Goal: Find specific fact: Find specific fact

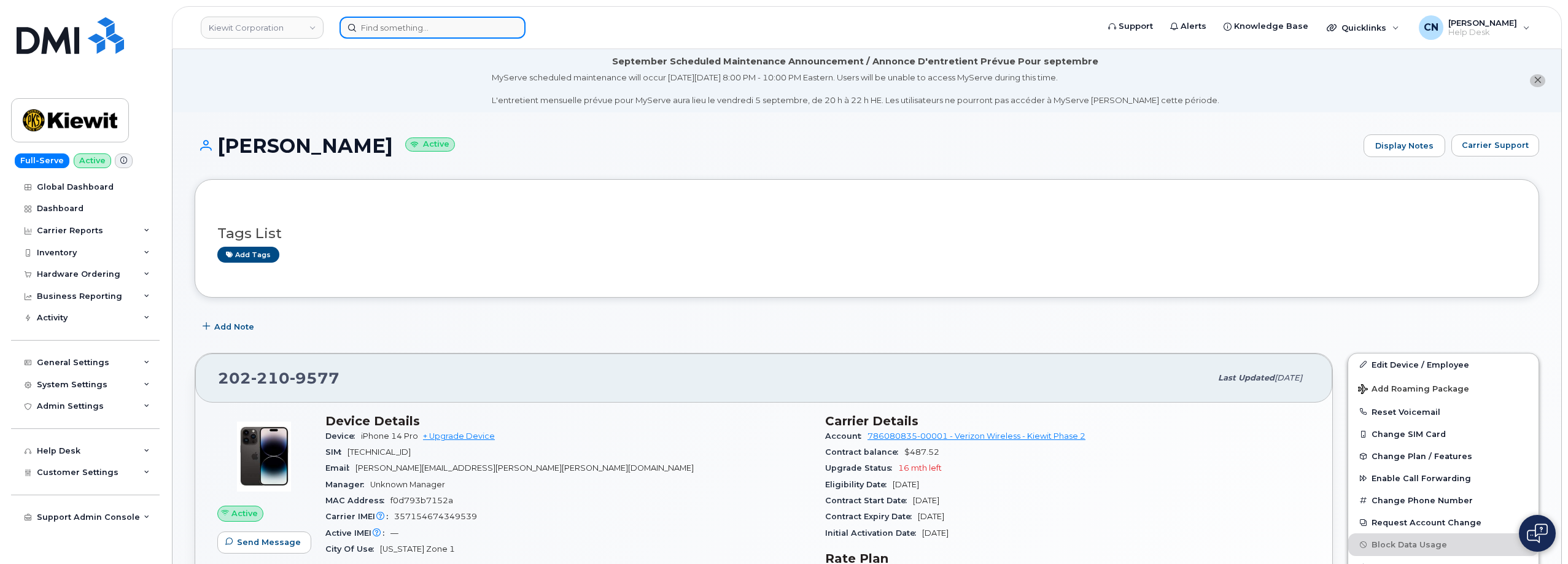
click at [371, 20] on input at bounding box center [432, 28] width 186 height 22
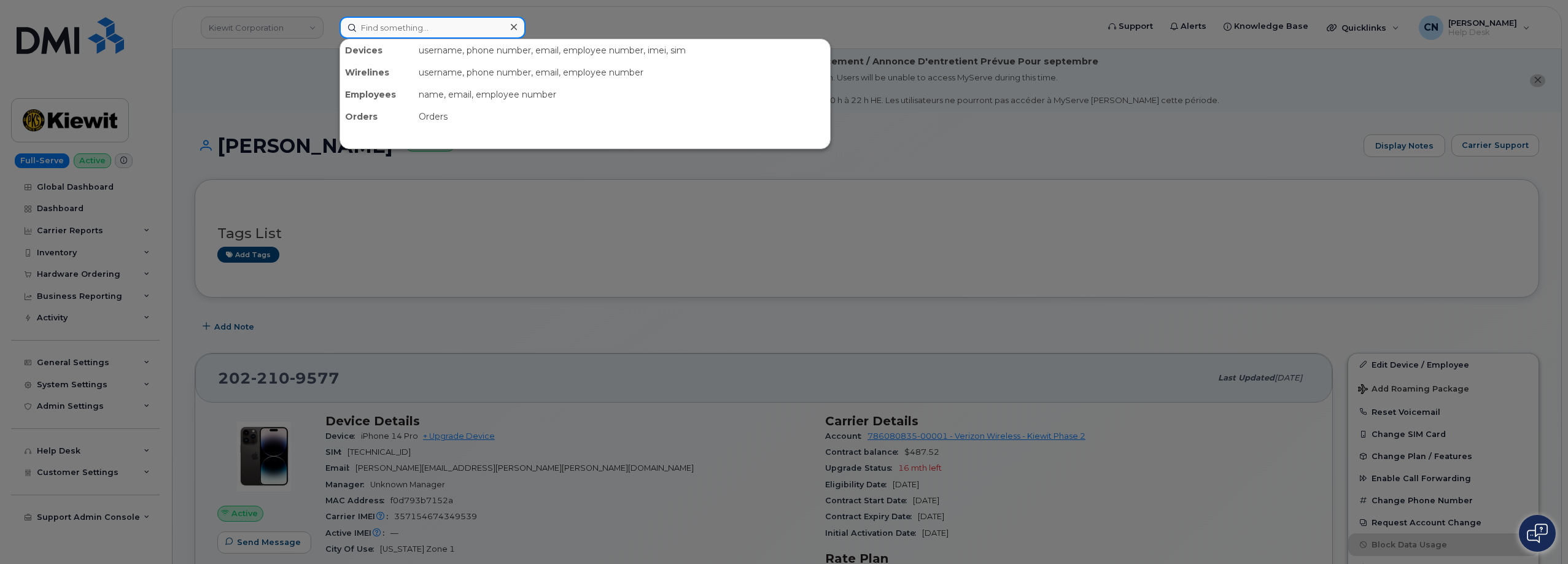
paste input "8085188537"
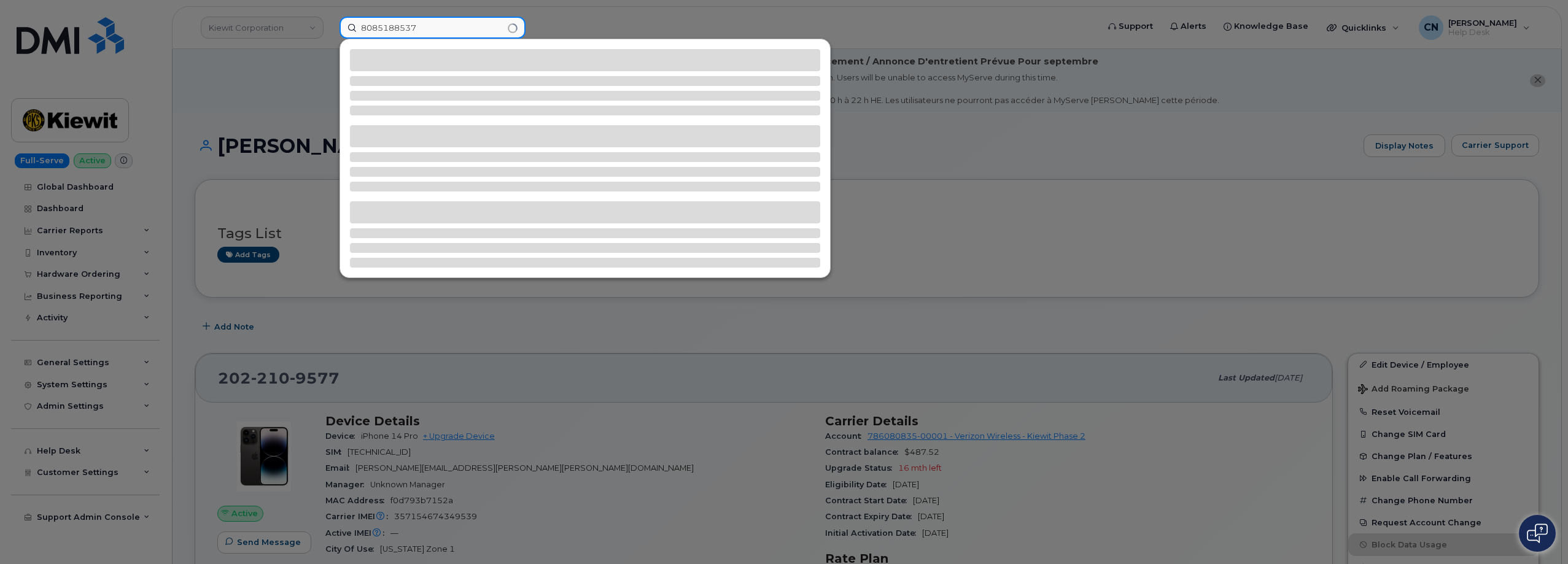
type input "8085188537"
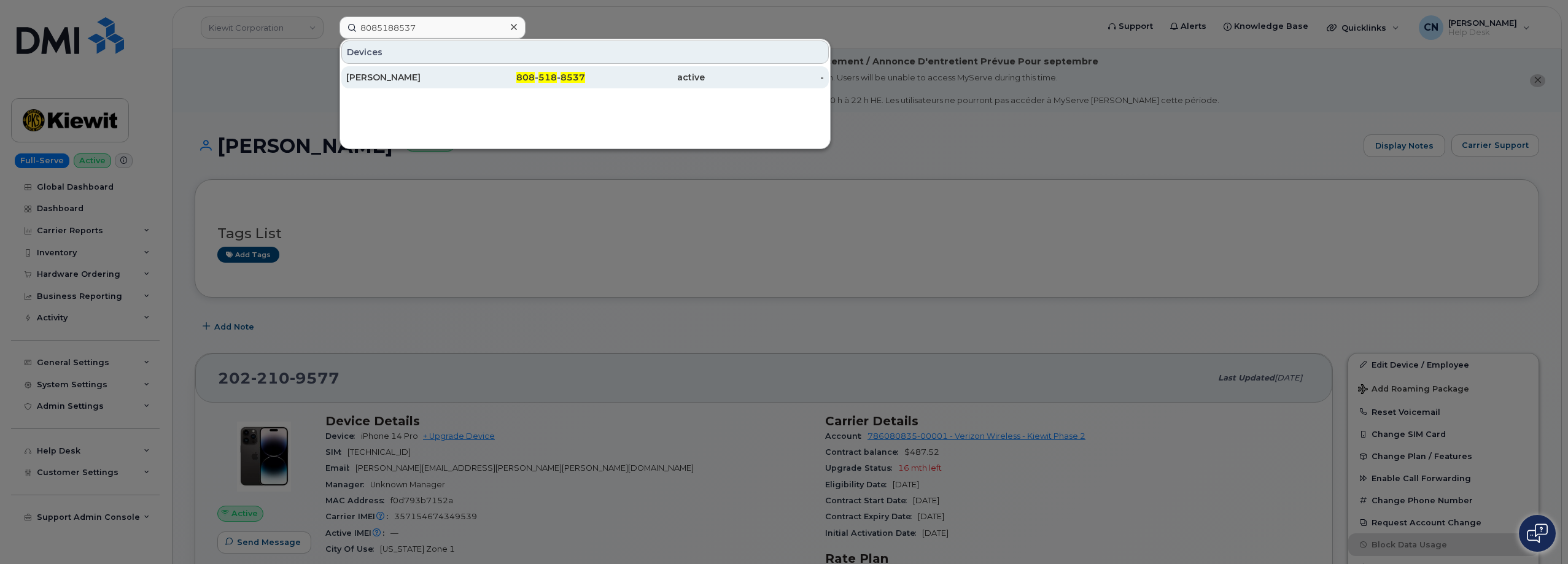
click at [420, 82] on div "BRANDON SILVA" at bounding box center [407, 77] width 120 height 12
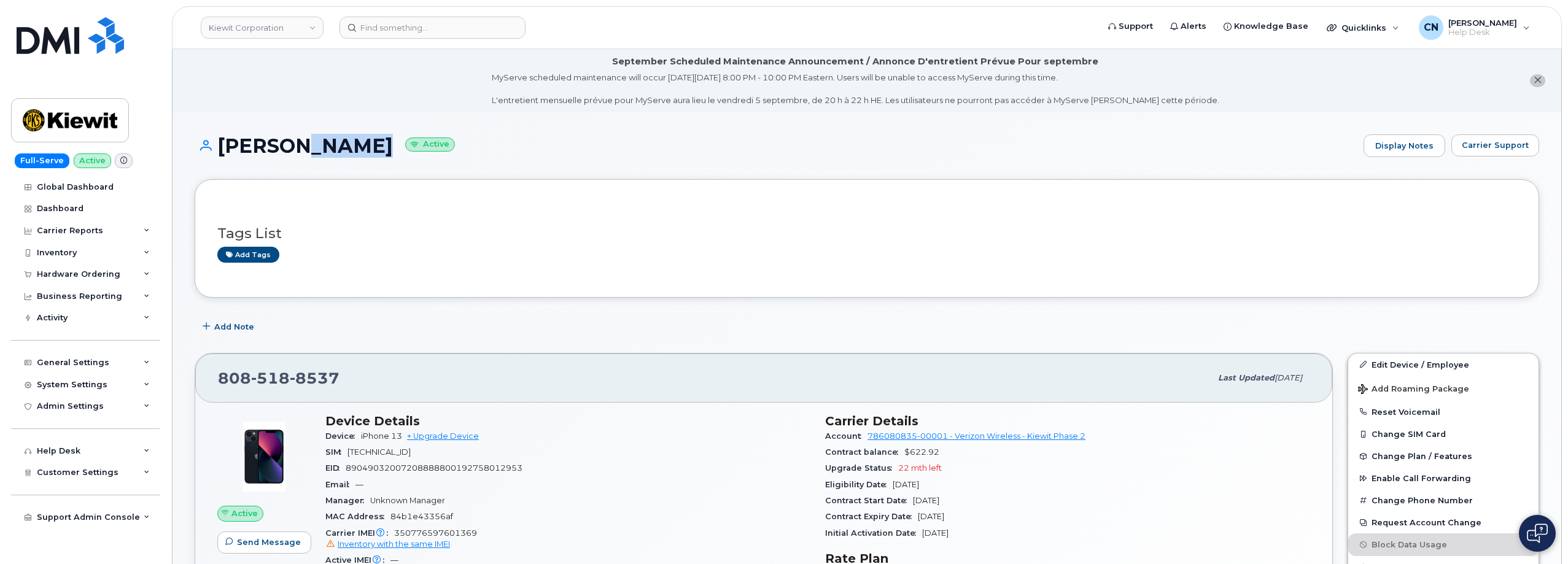
drag, startPoint x: 383, startPoint y: 136, endPoint x: 305, endPoint y: 139, distance: 78.1
click at [305, 139] on h1 "BRANDON SILVA Active" at bounding box center [776, 146] width 1163 height 22
click at [241, 146] on h1 "BRANDON SILVA Active" at bounding box center [776, 146] width 1163 height 22
drag, startPoint x: 222, startPoint y: 146, endPoint x: 391, endPoint y: 142, distance: 169.0
click at [392, 143] on h1 "BRANDON SILVA Active" at bounding box center [776, 146] width 1163 height 22
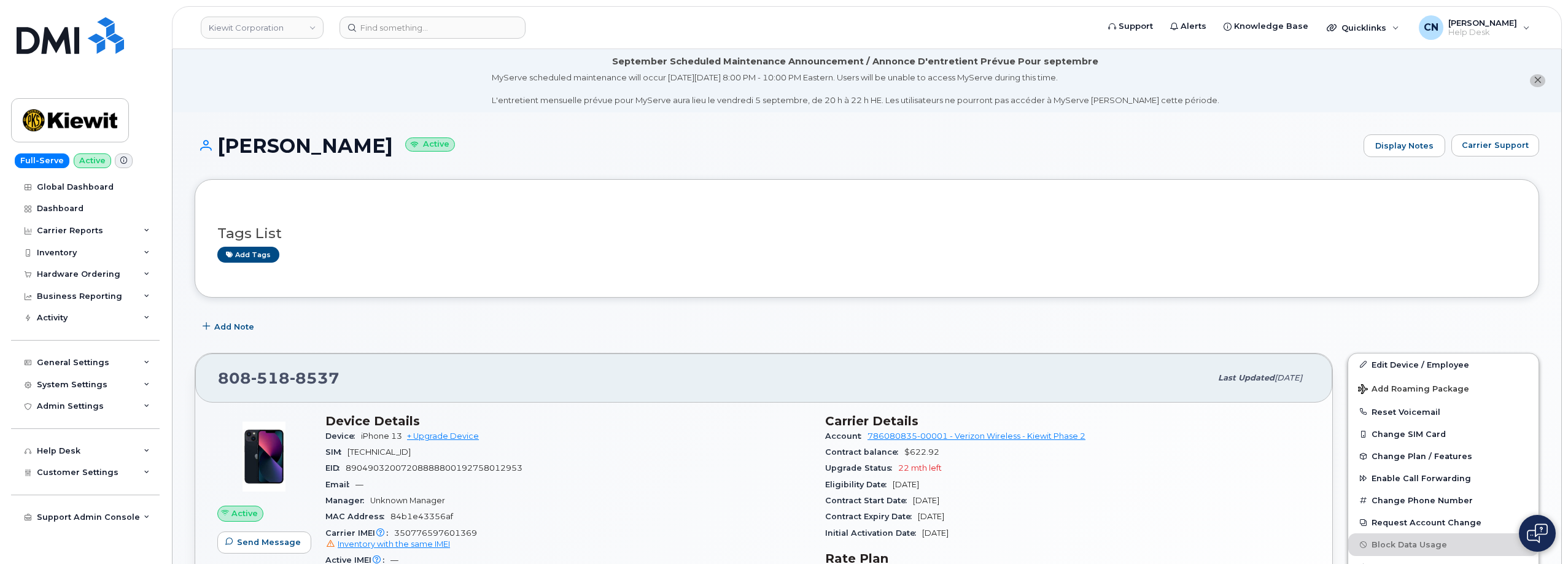
copy h1 "BRANDON SILVA"
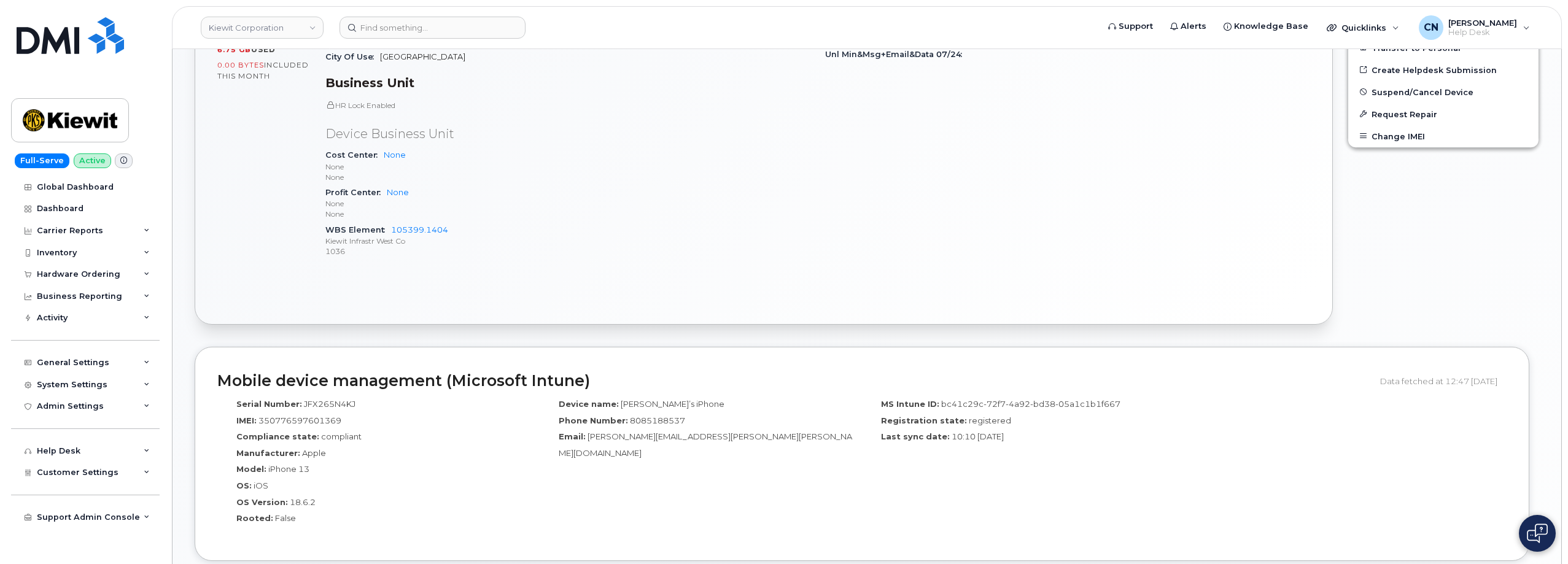
scroll to position [614, 0]
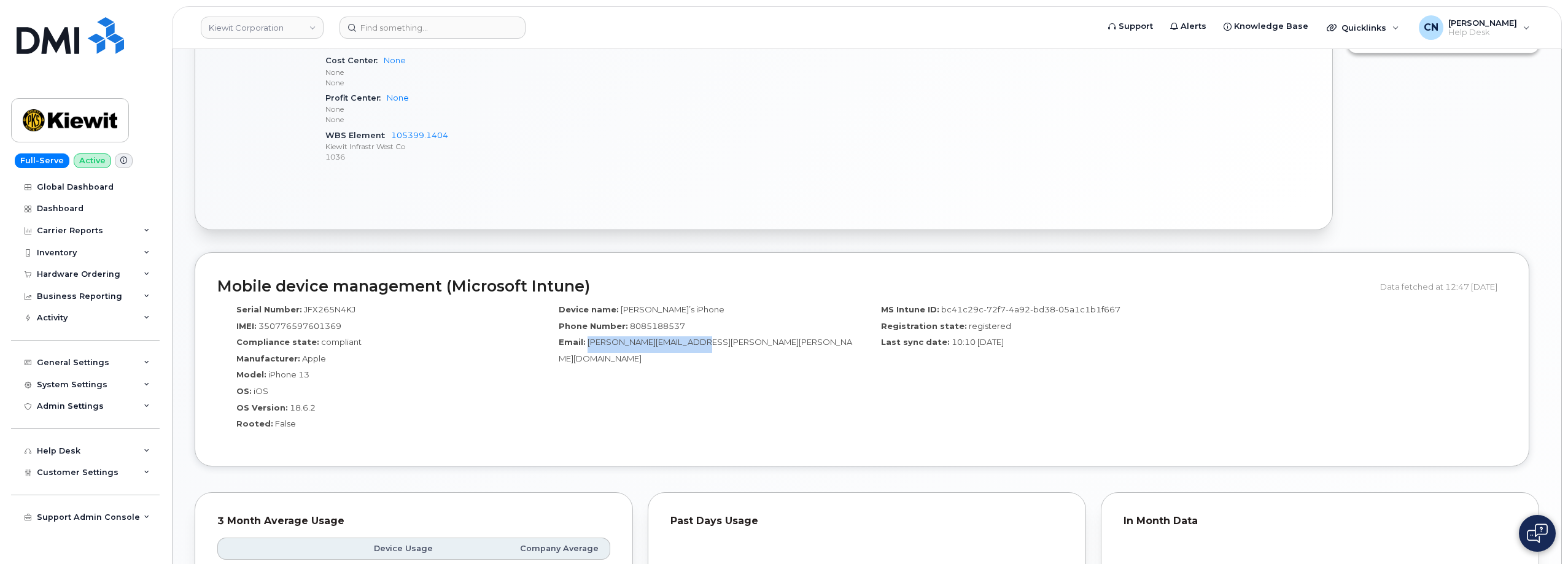
drag, startPoint x: 708, startPoint y: 342, endPoint x: 587, endPoint y: 344, distance: 121.0
click at [587, 344] on div "Email: Brandon.Silva@kiewit.com" at bounding box center [701, 350] width 304 height 28
copy span "Brandon.Silva@kiewit.com"
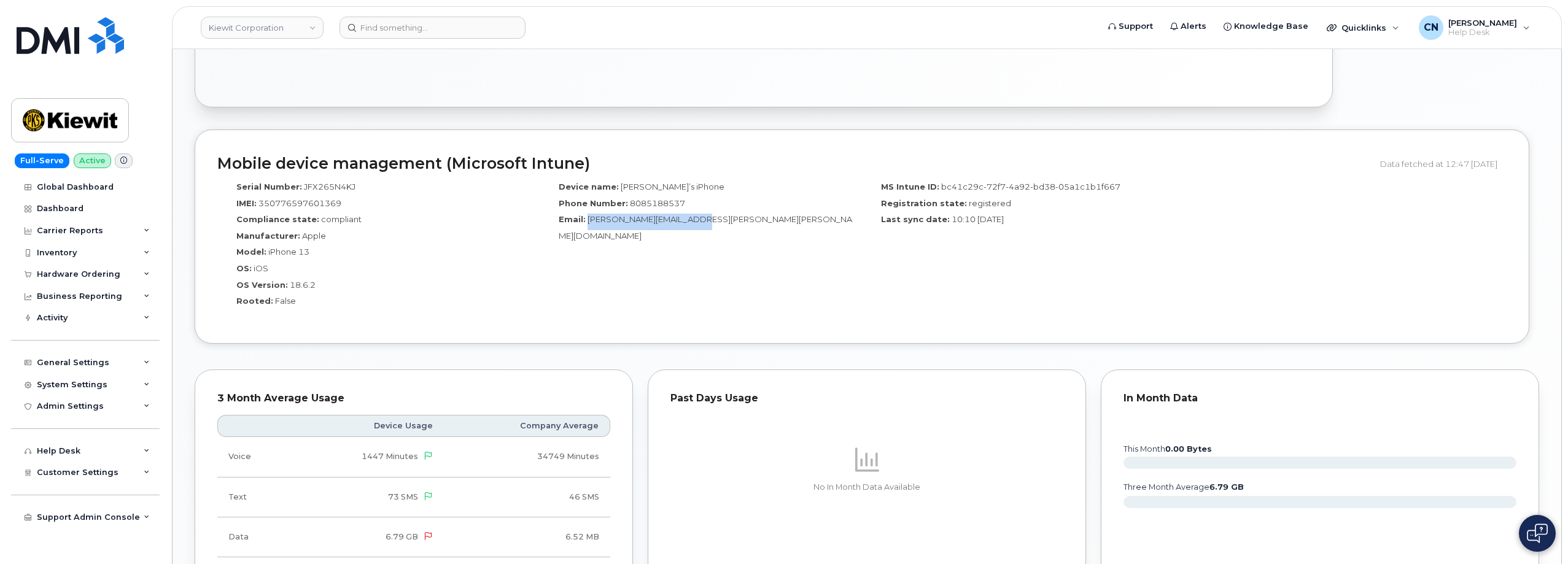
scroll to position [1105, 0]
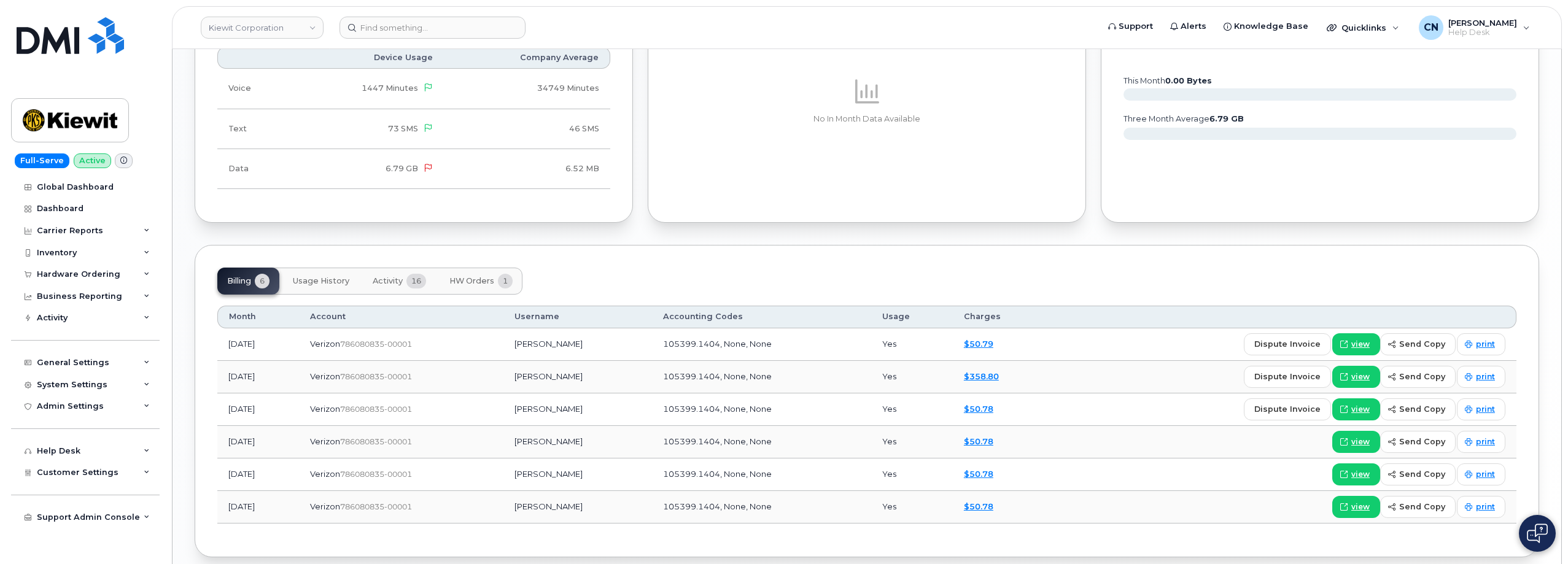
click at [483, 283] on span "HW Orders" at bounding box center [471, 281] width 45 height 10
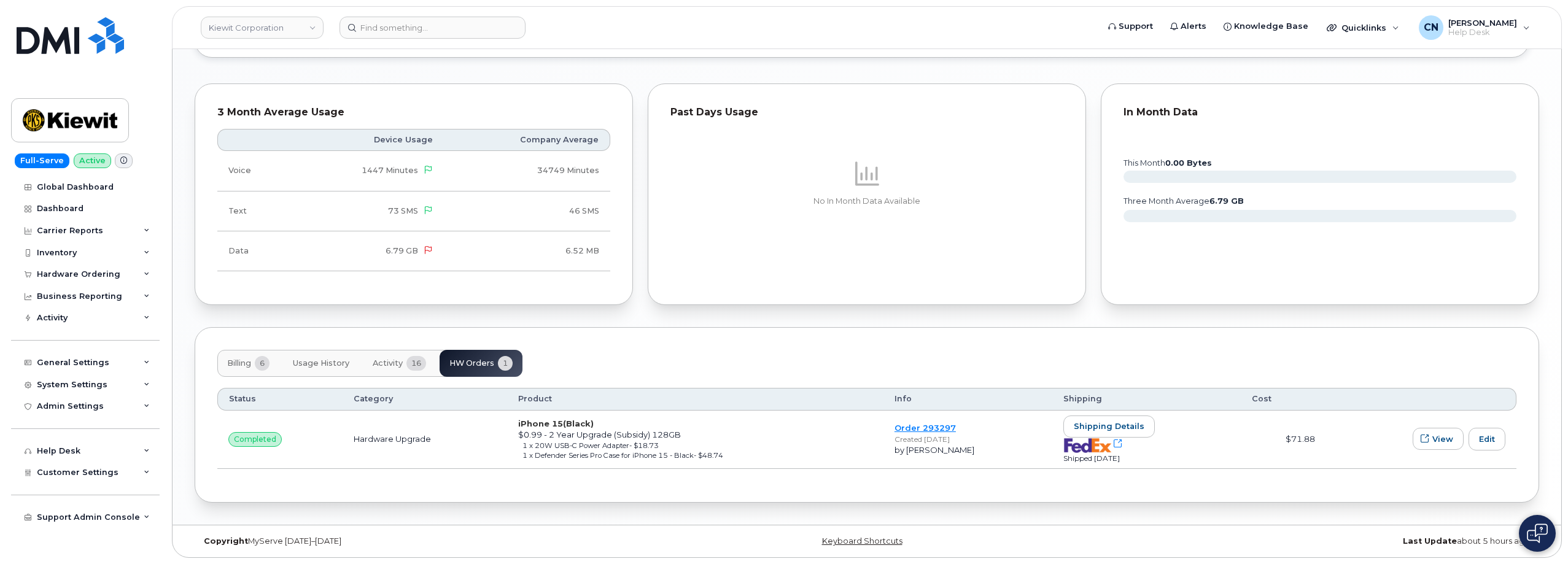
scroll to position [1022, 0]
click at [760, 442] on div "1 x 20W USB-C Power Adapter  - $18.73" at bounding box center [697, 446] width 350 height 10
click at [1419, 438] on span "button" at bounding box center [1425, 439] width 12 height 12
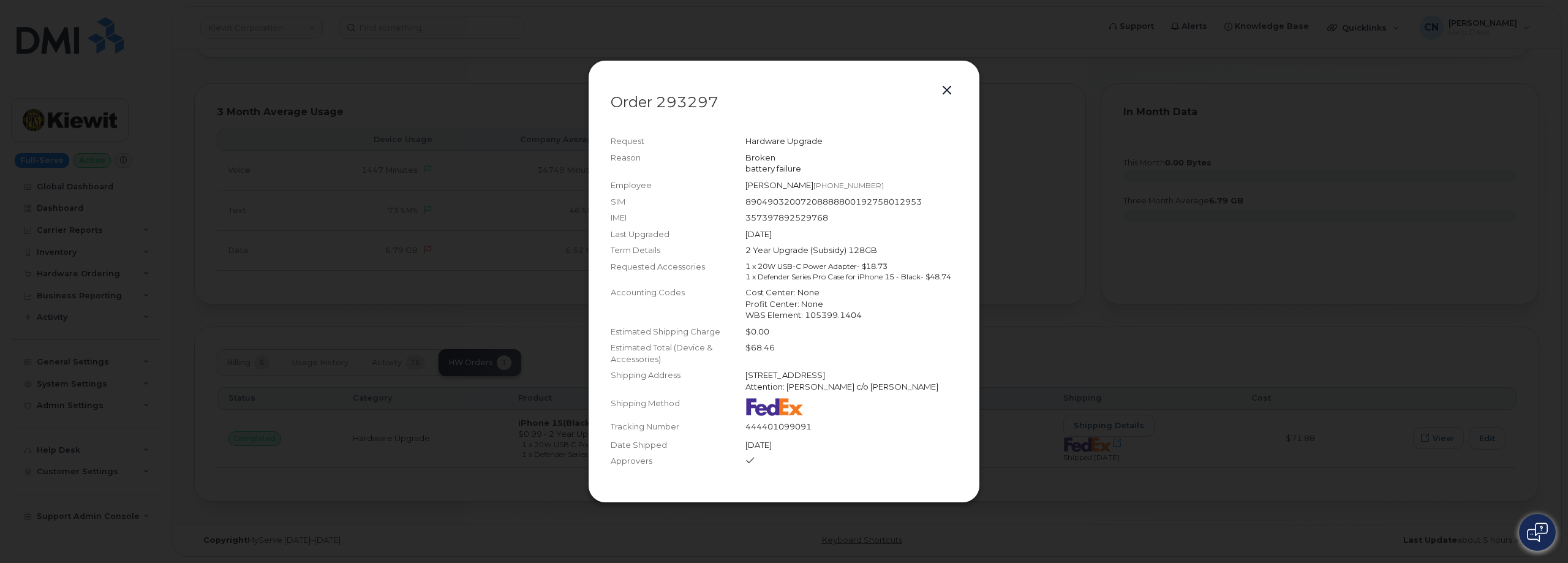
click at [786, 212] on div "357397892529768" at bounding box center [850, 217] width 212 height 12
copy div "357397892529768"
click at [940, 82] on button "button" at bounding box center [946, 90] width 18 height 17
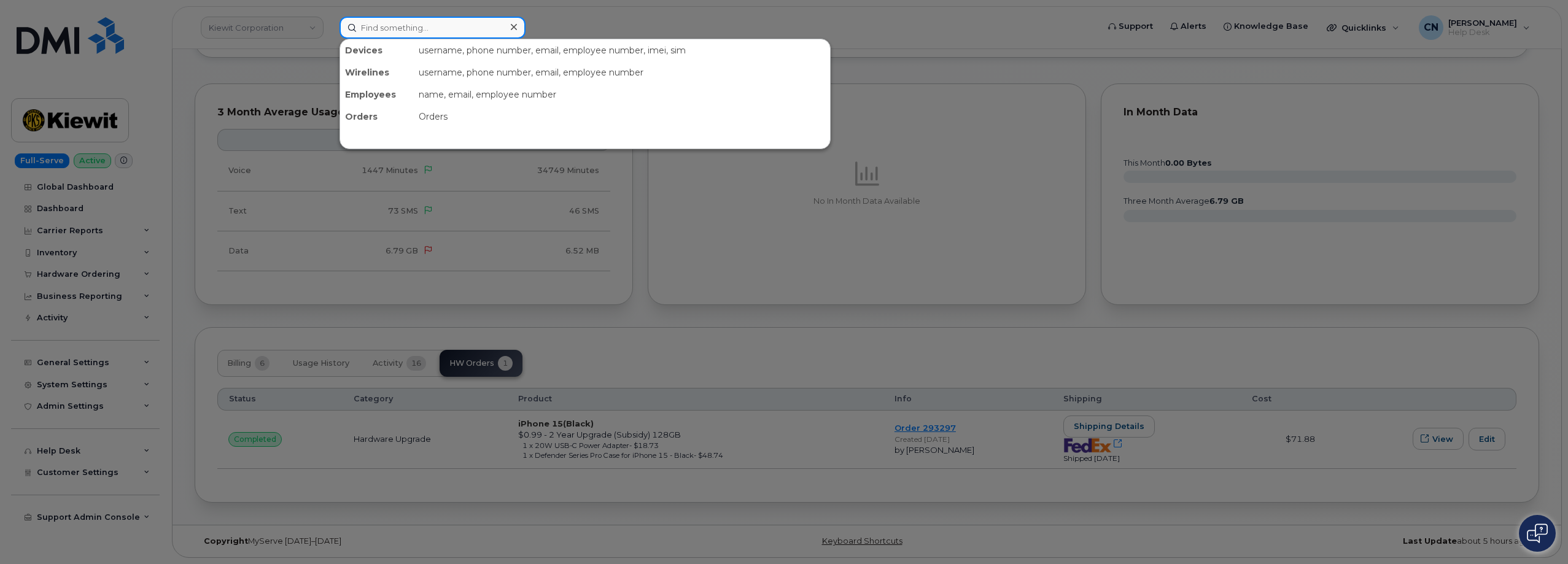
click at [392, 35] on input at bounding box center [432, 28] width 186 height 22
paste input "6027634364"
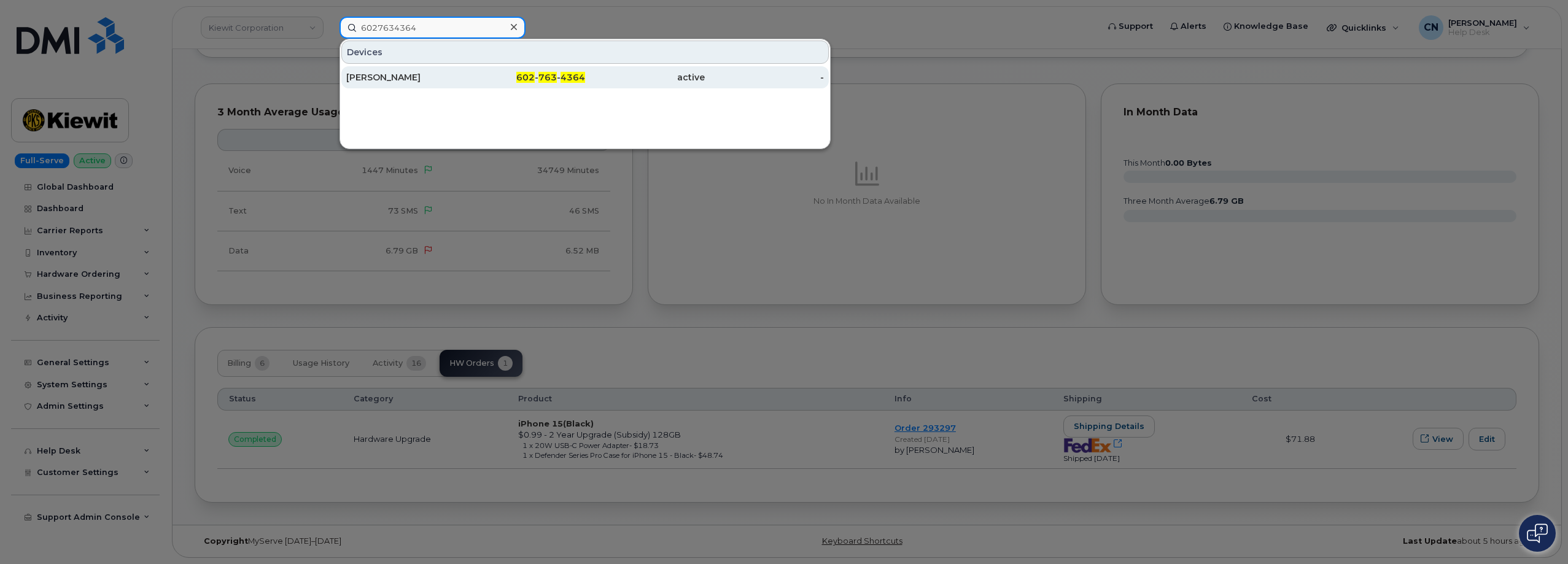
type input "6027634364"
click at [363, 81] on div "Jim Thiesse" at bounding box center [407, 77] width 120 height 12
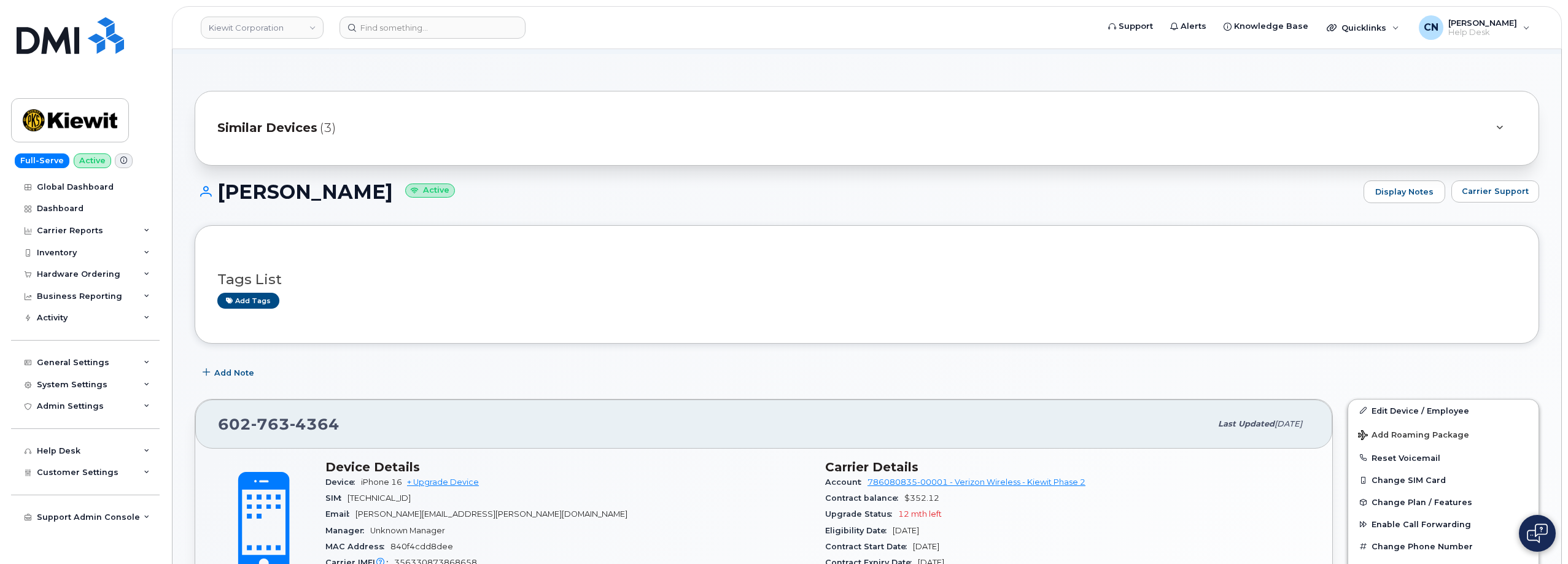
scroll to position [184, 0]
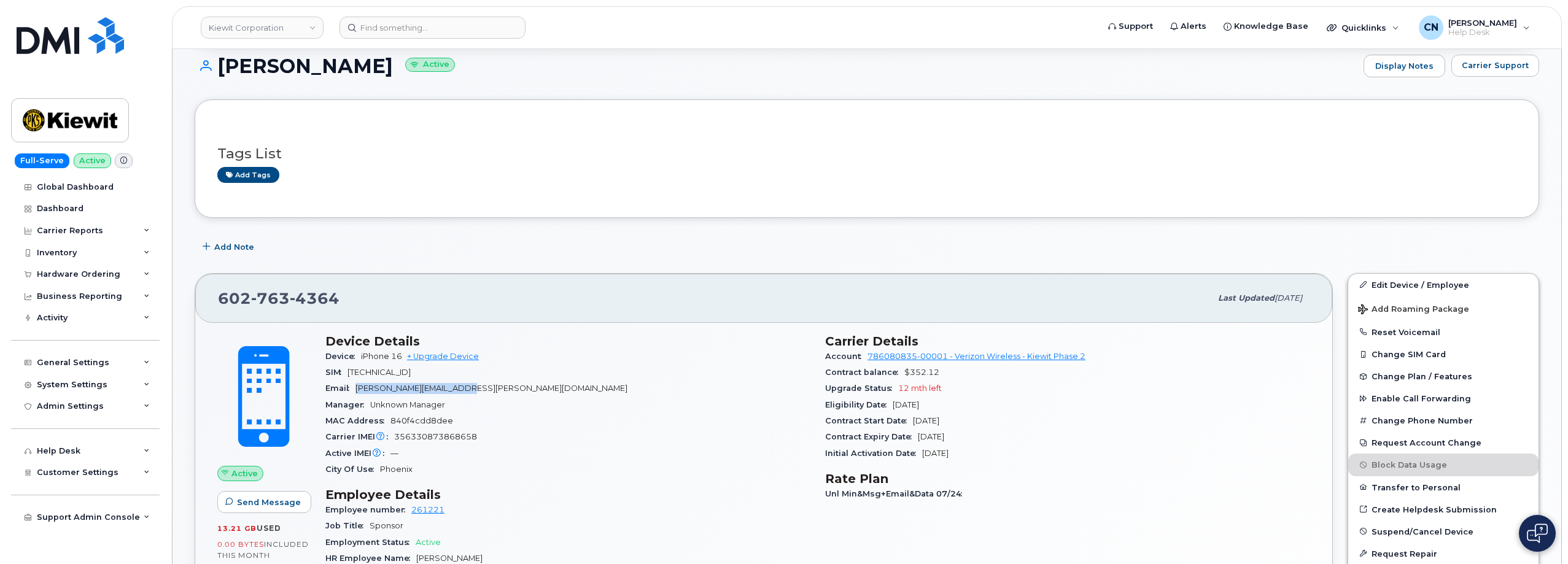
drag, startPoint x: 475, startPoint y: 388, endPoint x: 353, endPoint y: 388, distance: 122.0
click at [353, 388] on div "Email JIM.THIESSE@JET-PIPE.COM" at bounding box center [568, 389] width 485 height 16
copy span "JIM.THIESSE@JET-PIPE.COM"
click at [404, 26] on input at bounding box center [432, 28] width 186 height 22
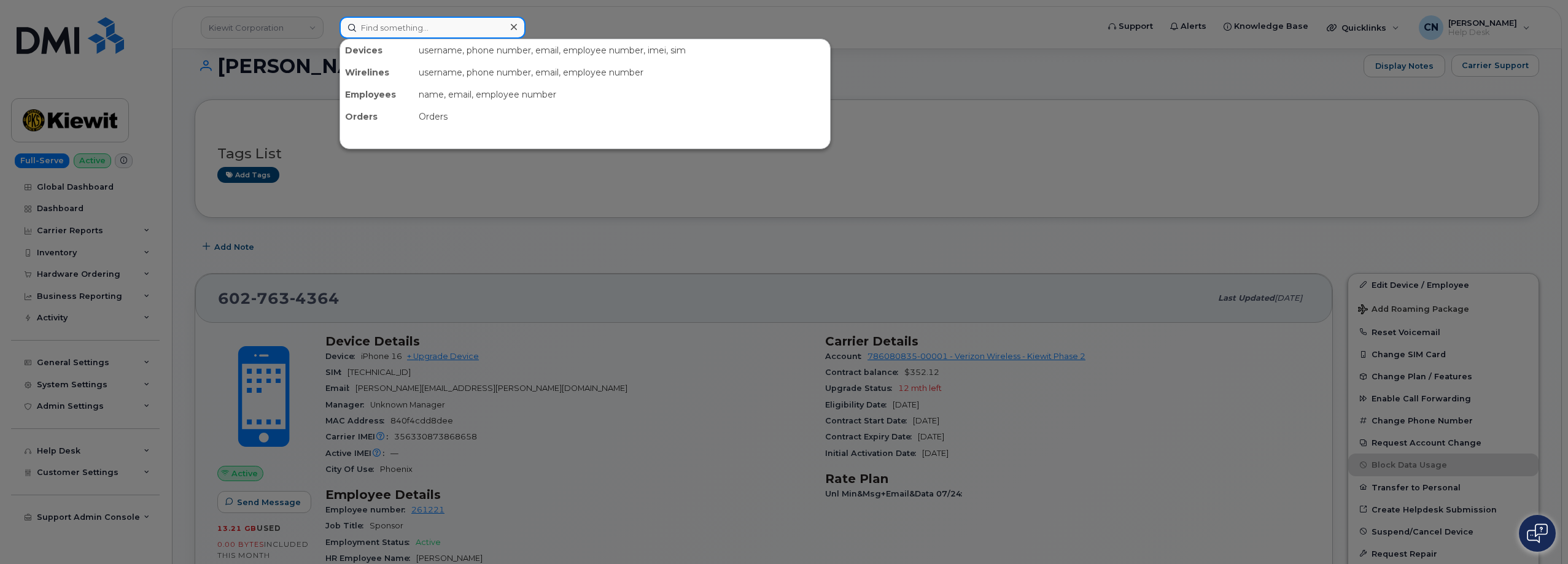
paste input "2065199879"
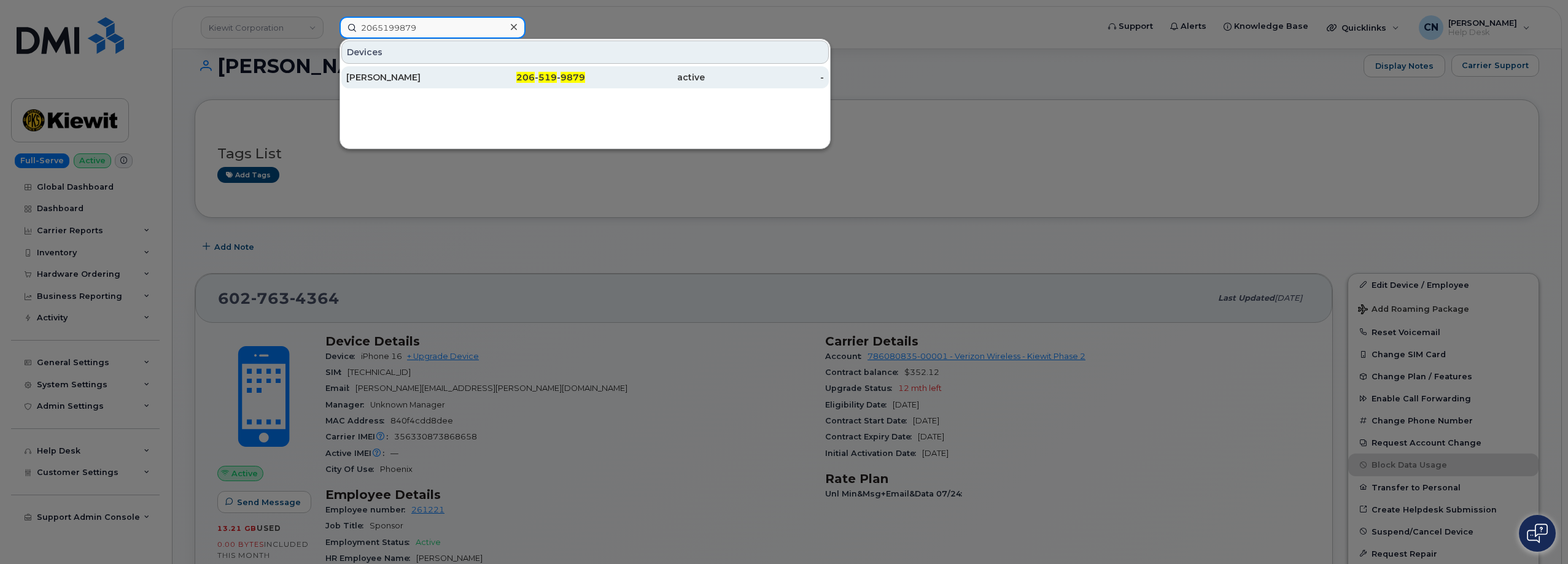
type input "2065199879"
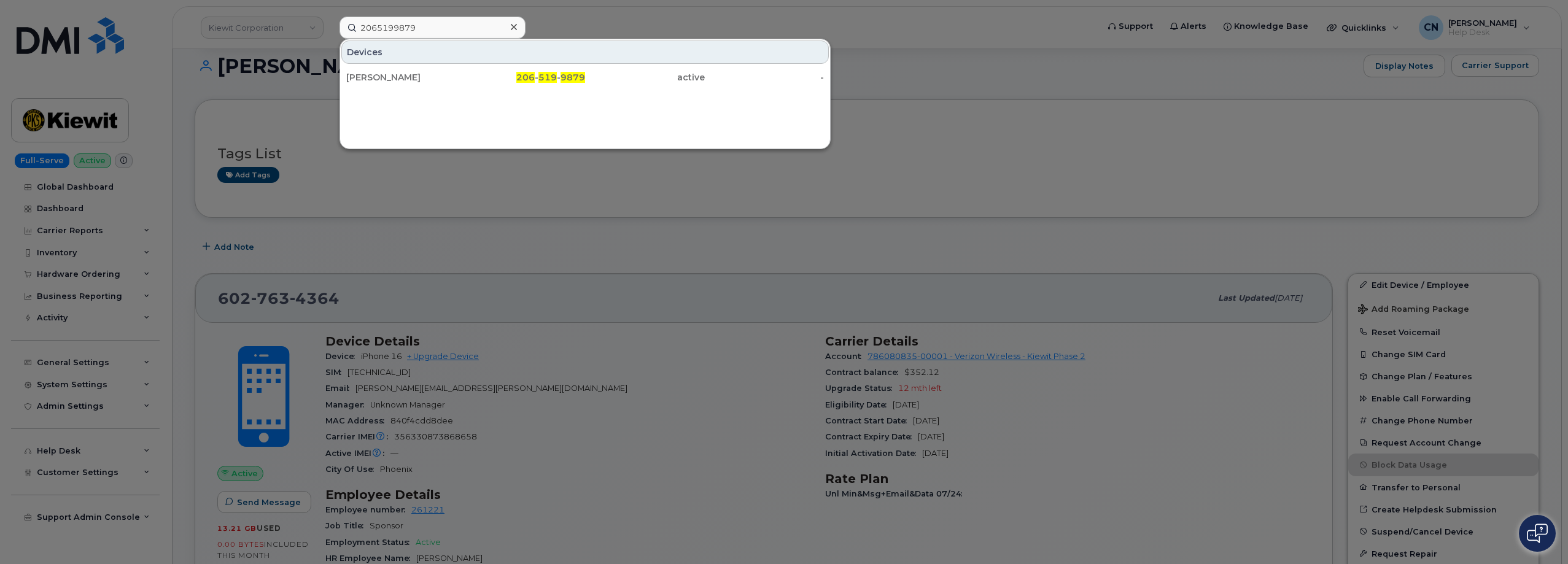
drag, startPoint x: 388, startPoint y: 70, endPoint x: 323, endPoint y: 214, distance: 158.0
click at [466, 70] on div "SHERY SALAZAR" at bounding box center [526, 78] width 120 height 22
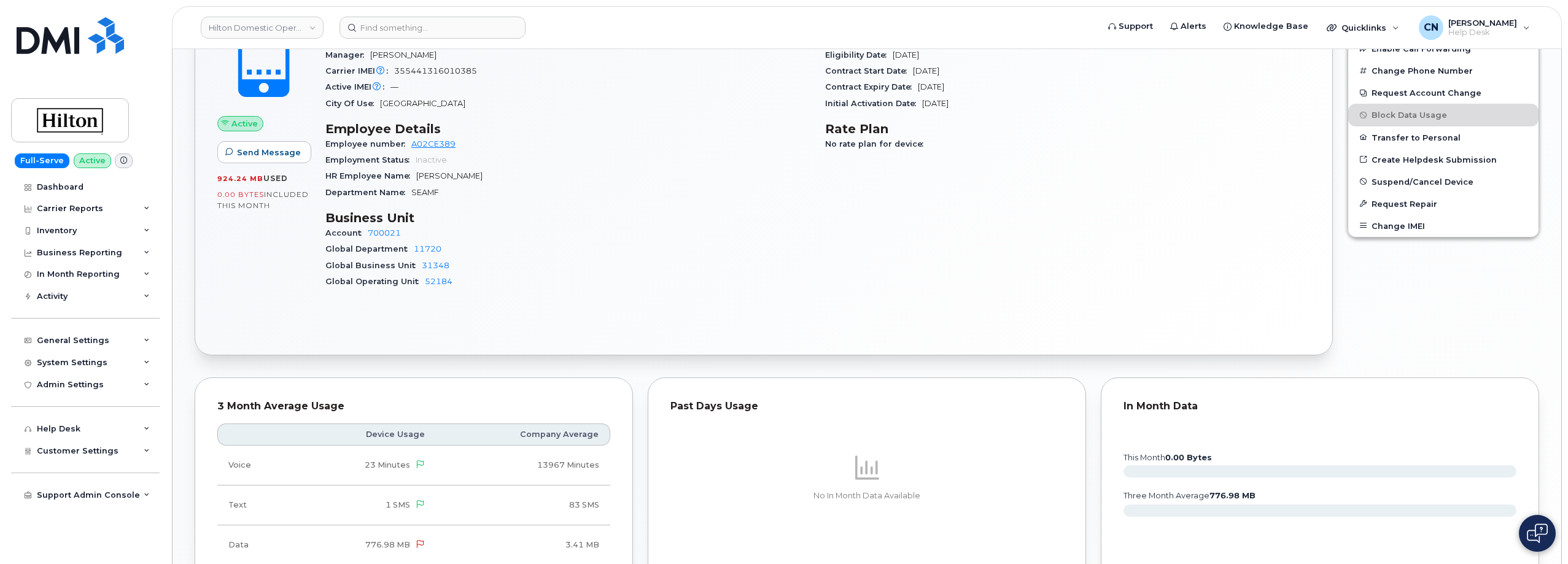
scroll to position [491, 0]
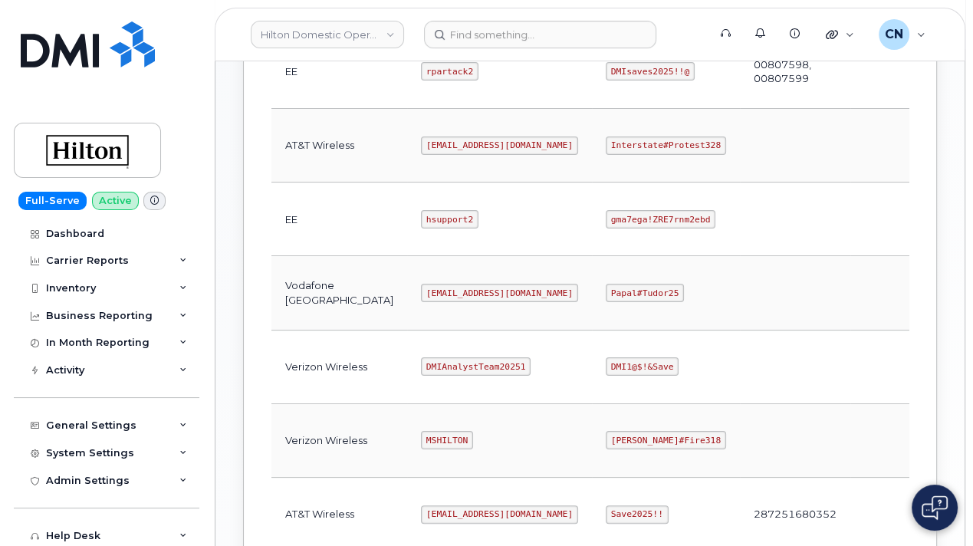
scroll to position [690, 0]
drag, startPoint x: 546, startPoint y: 143, endPoint x: 954, endPoint y: 156, distance: 408.3
click at [690, 182] on tr "AT&T Wireless [EMAIL_ADDRESS][DOMAIN_NAME] Interstate#Protest328 Edit Delete" at bounding box center [643, 219] width 743 height 74
copy code "Interstate#Protest328"
click at [592, 189] on td "gma7ega!ZRE7rnm2ebd" at bounding box center [666, 219] width 148 height 74
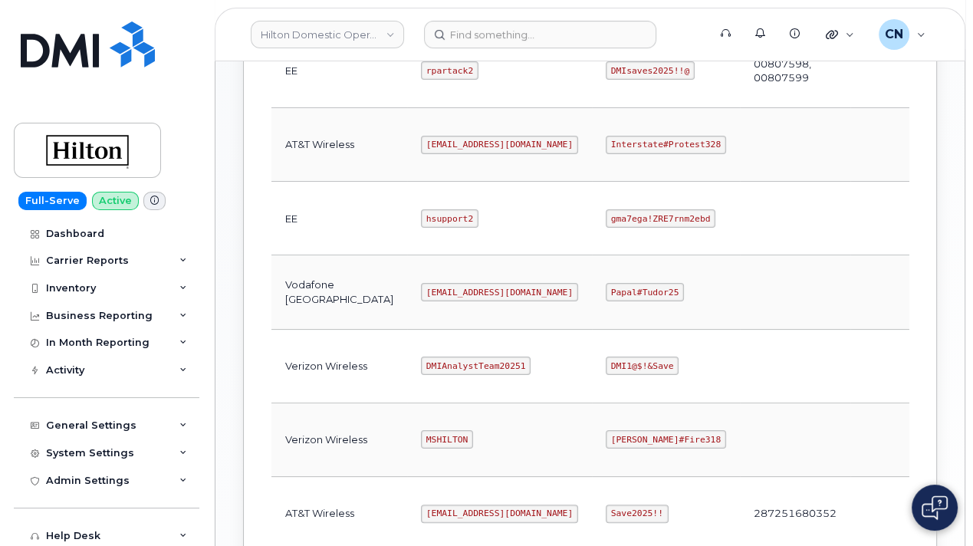
click at [592, 182] on td "gma7ega!ZRE7rnm2ebd" at bounding box center [666, 219] width 148 height 74
drag, startPoint x: 548, startPoint y: 140, endPoint x: 653, endPoint y: 137, distance: 104.4
click at [647, 137] on code "Interstate#Protest328" at bounding box center [666, 145] width 120 height 18
copy code "Interstate#Protest328"
